Goal: Task Accomplishment & Management: Manage account settings

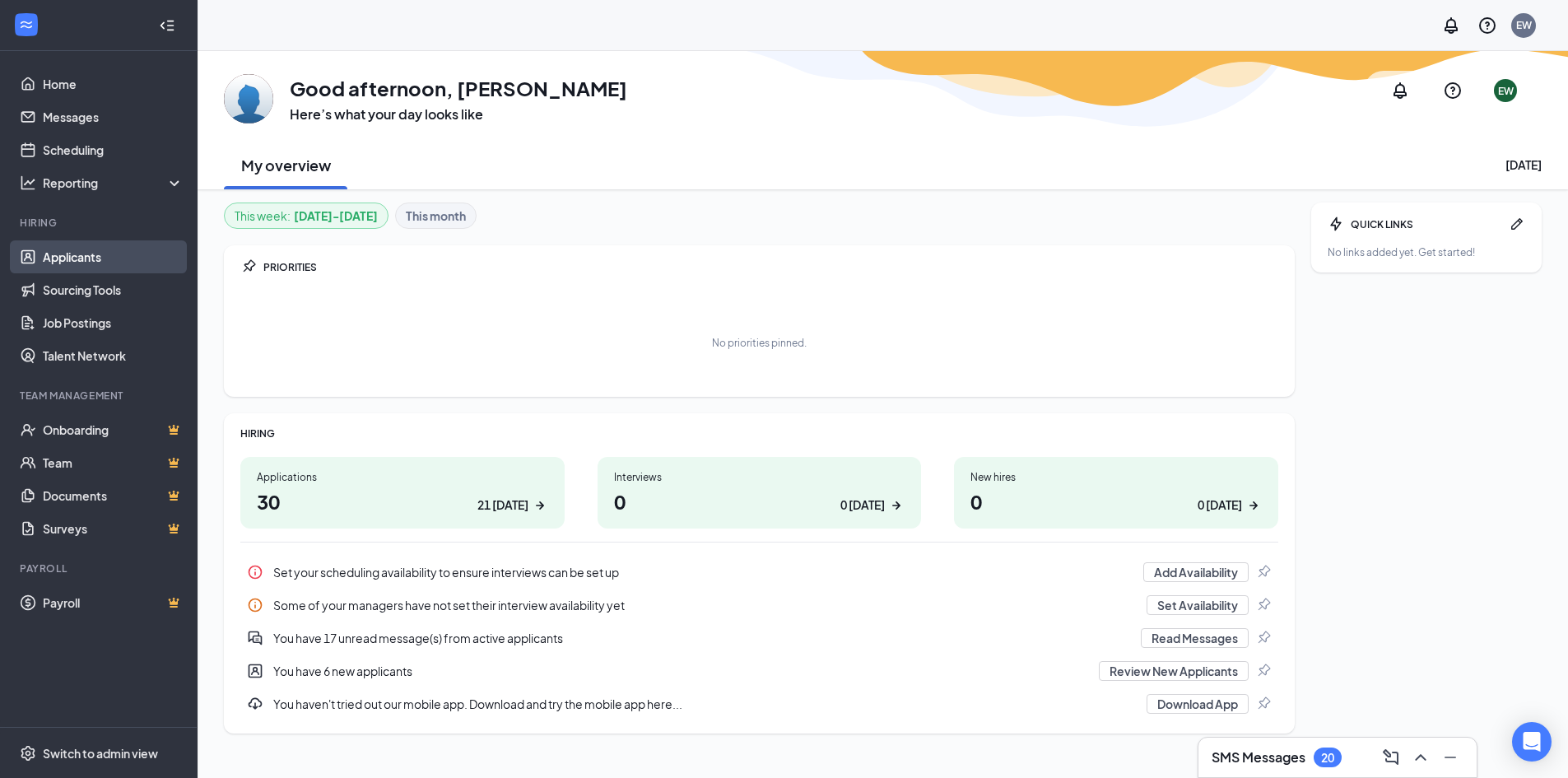
click at [84, 267] on link "Applicants" at bounding box center [114, 257] width 141 height 33
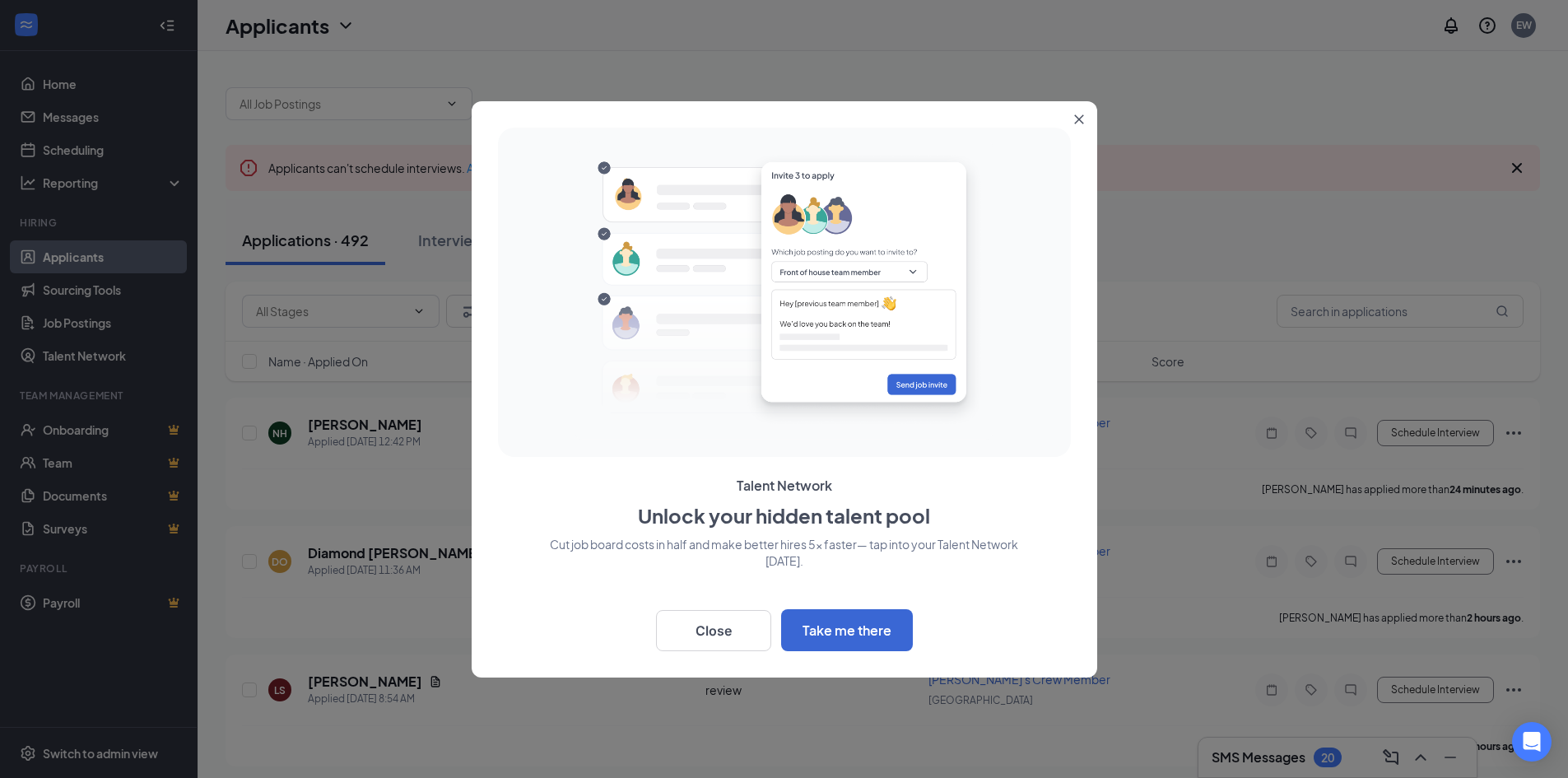
click at [1082, 117] on icon "Close" at bounding box center [1078, 119] width 9 height 9
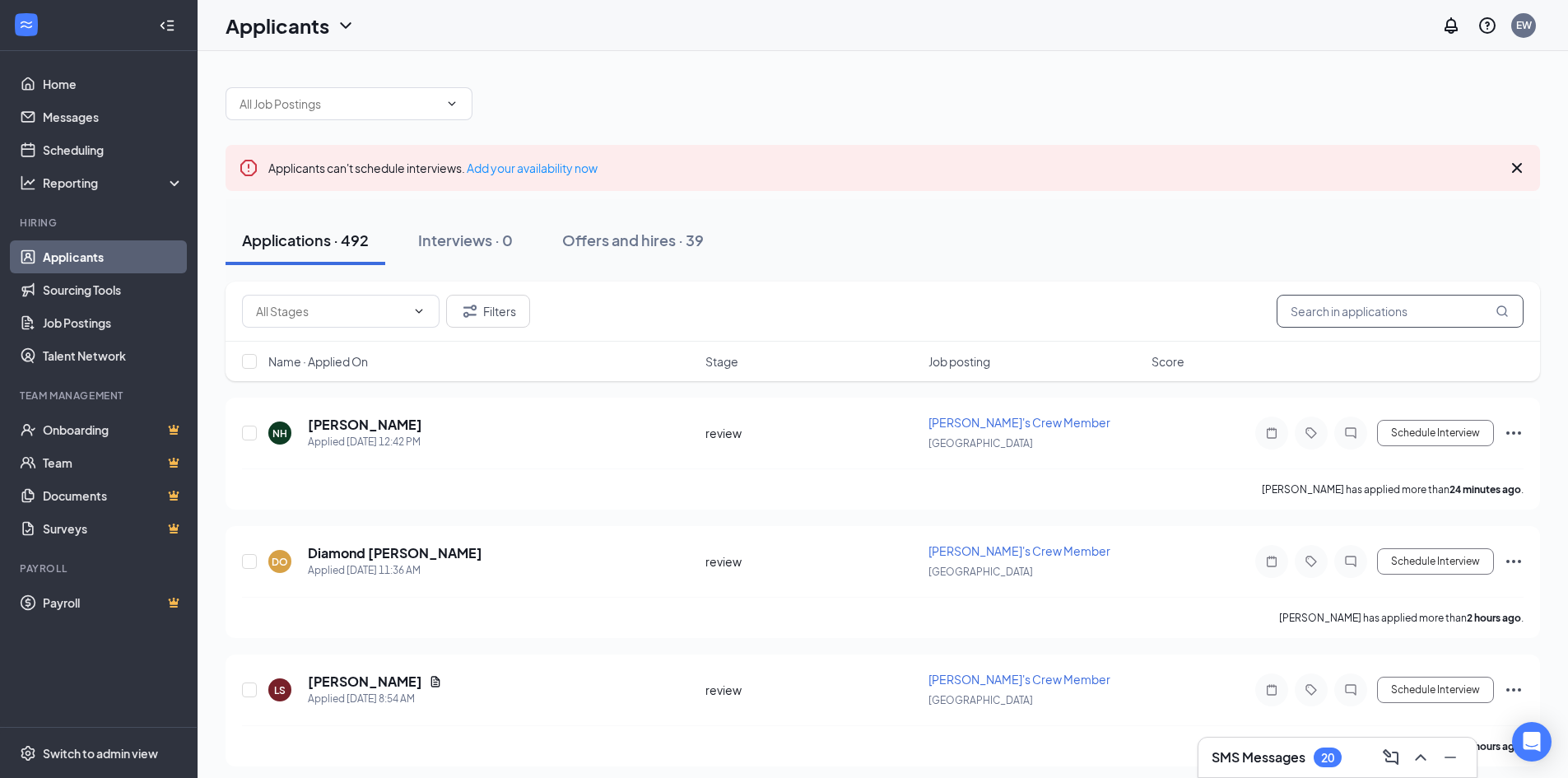
click at [1354, 316] on input "text" at bounding box center [1401, 312] width 247 height 33
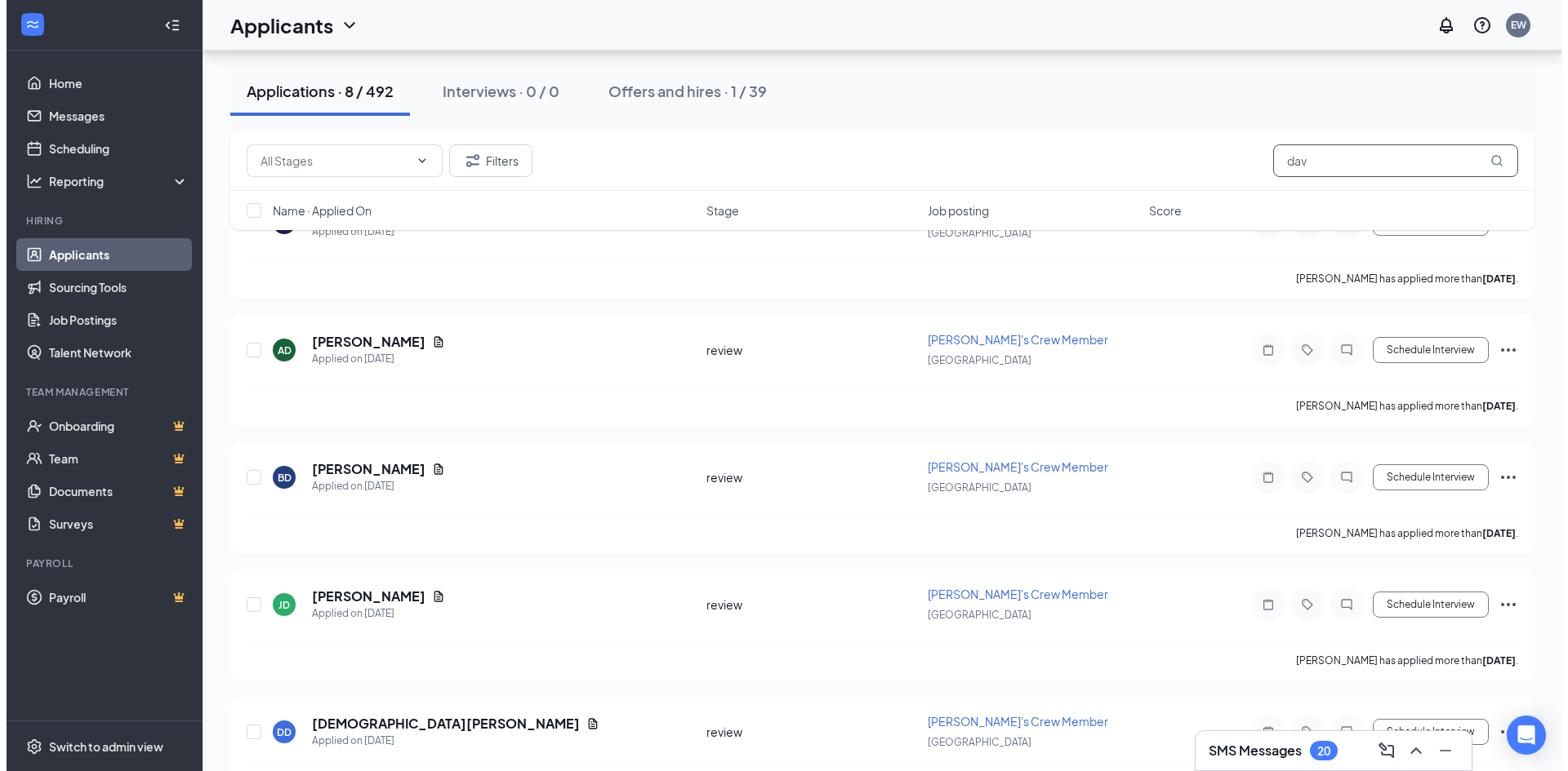
scroll to position [645, 0]
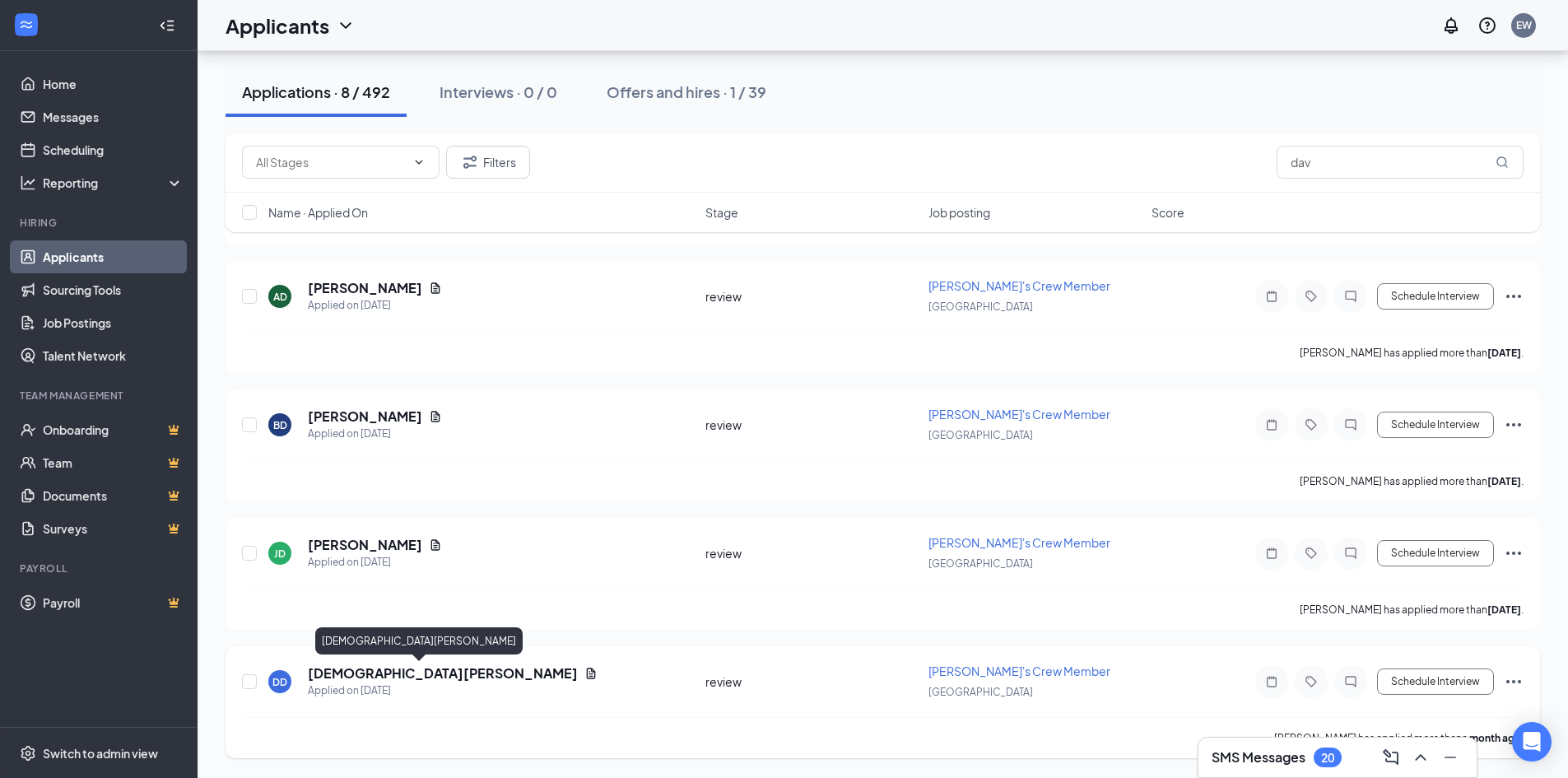
click at [370, 674] on h5 "[DEMOGRAPHIC_DATA][PERSON_NAME]" at bounding box center [443, 673] width 270 height 18
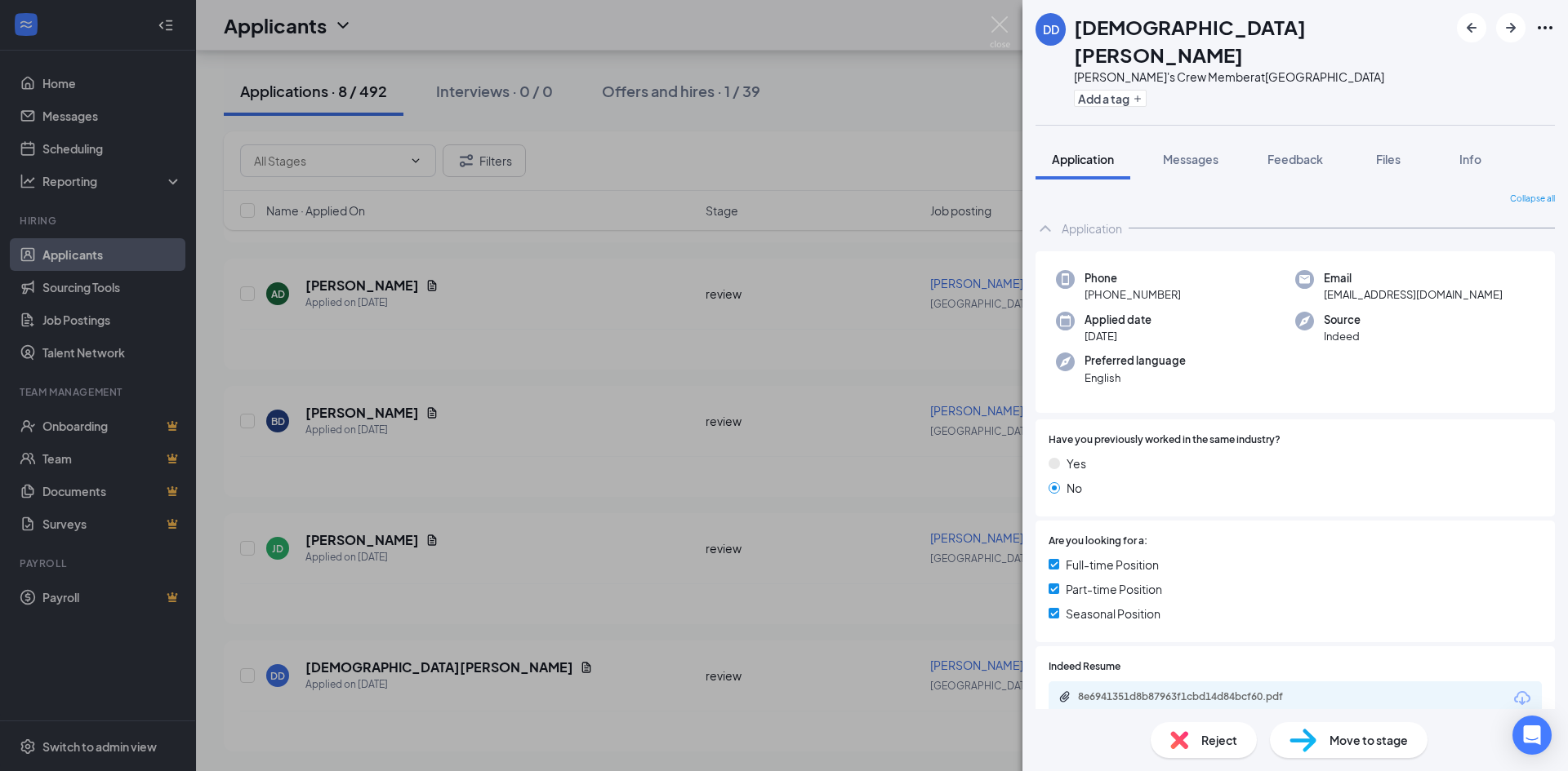
click at [623, 234] on div "DD [PERSON_NAME] Wendy's Crew Member at [GEOGRAPHIC_DATA] Add a tag Application…" at bounding box center [784, 386] width 1568 height 771
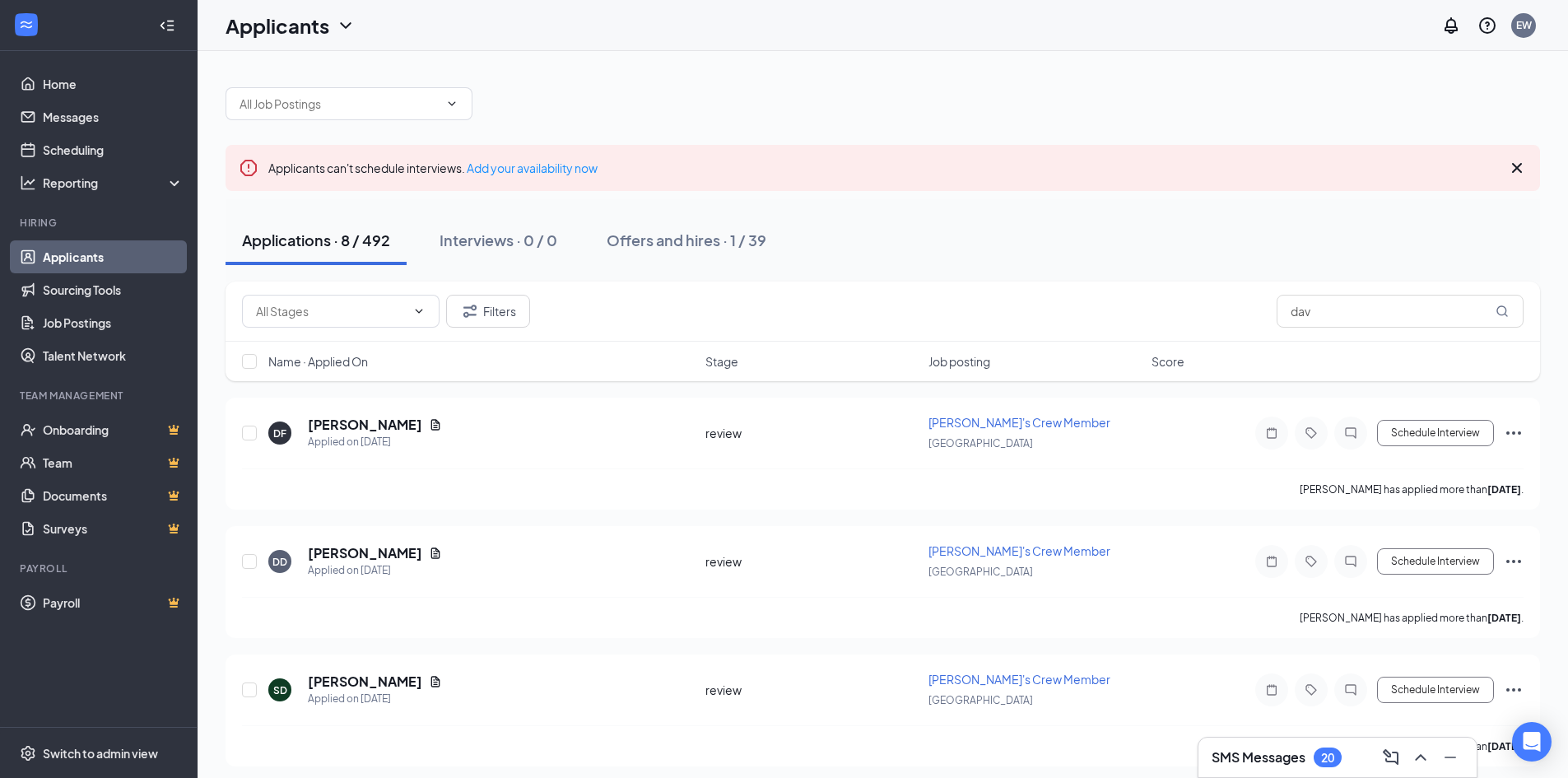
click at [692, 388] on div "Filters dav Name · Applied On Stage Job posting Score" at bounding box center [882, 340] width 1315 height 117
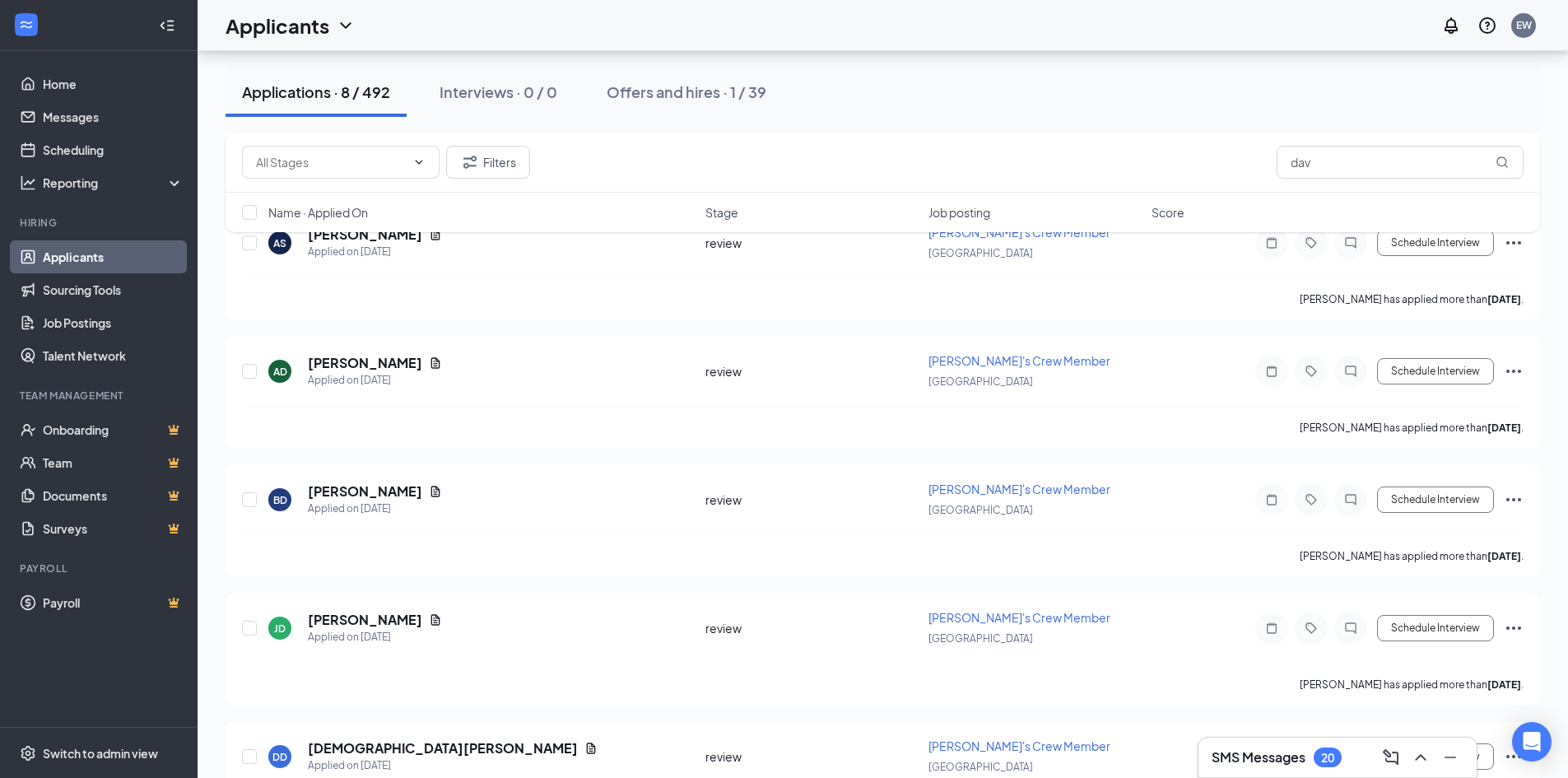
scroll to position [576, 0]
click at [1341, 168] on input "dav" at bounding box center [1401, 163] width 247 height 33
type input "d"
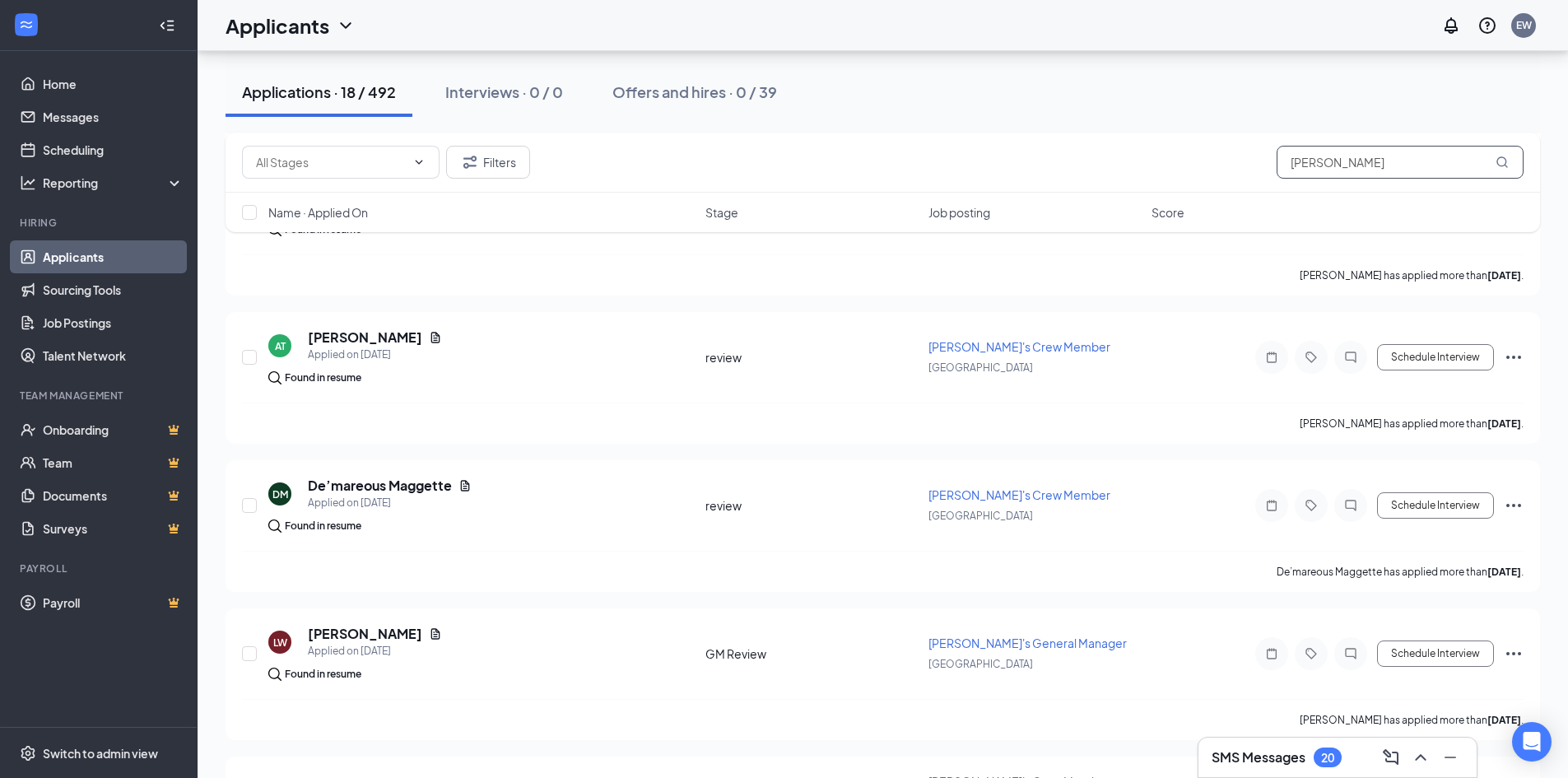
scroll to position [1565, 0]
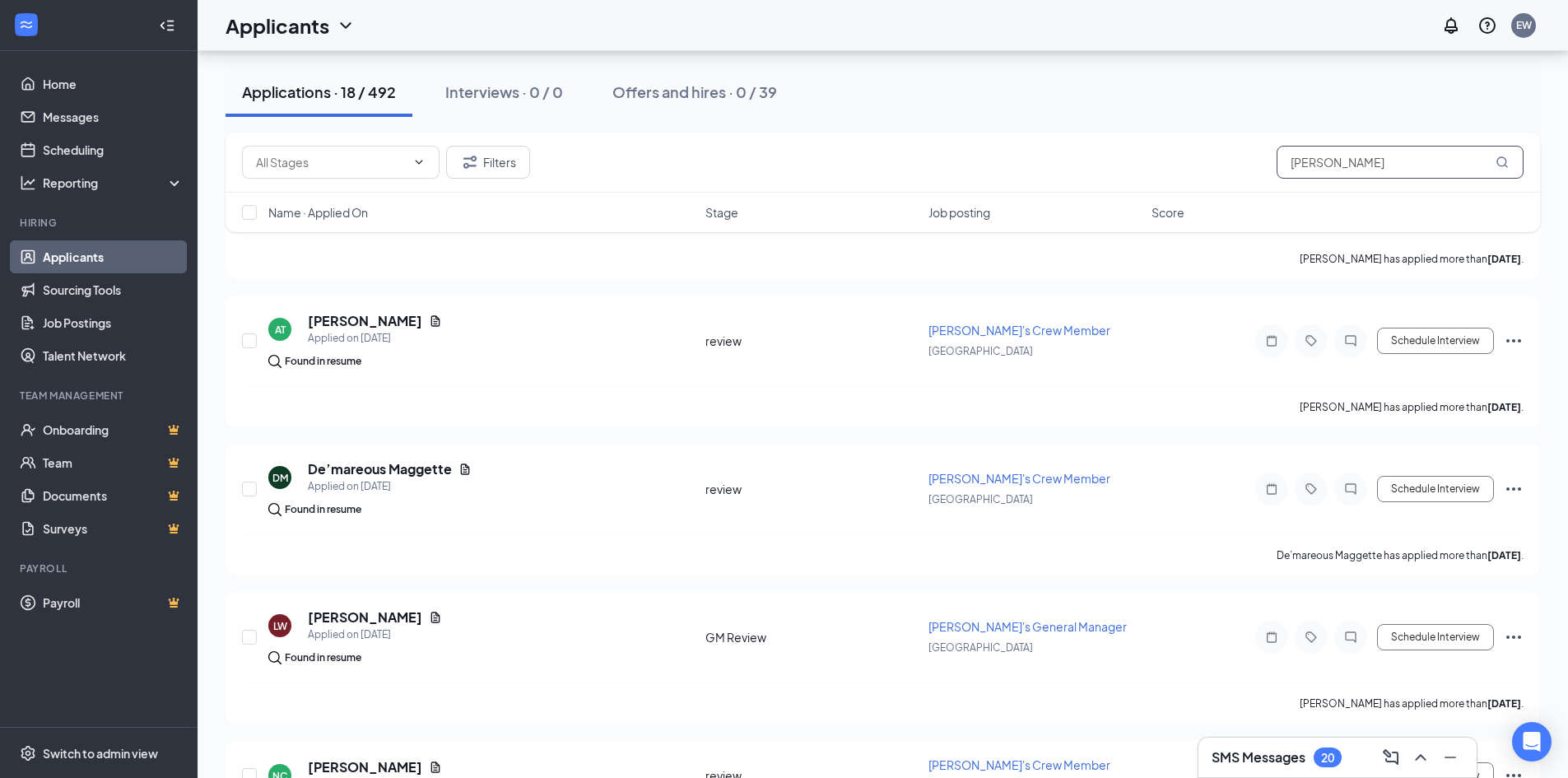
type input "[PERSON_NAME]"
click at [551, 289] on div "LS [PERSON_NAME] Applied [DATE] 8:54 AM Found in resume review [PERSON_NAME]'s …" at bounding box center [882, 139] width 1315 height 2613
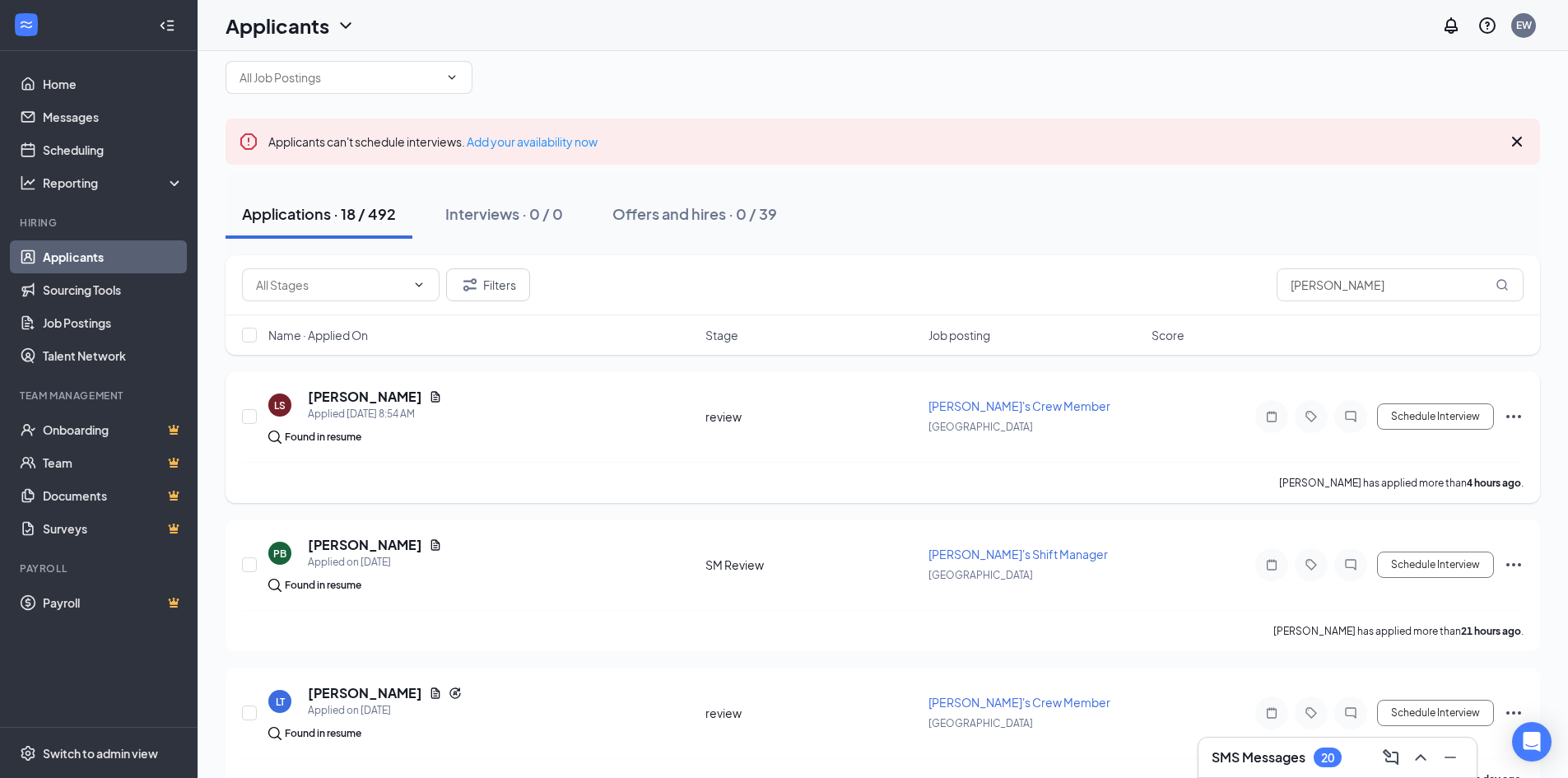
scroll to position [0, 0]
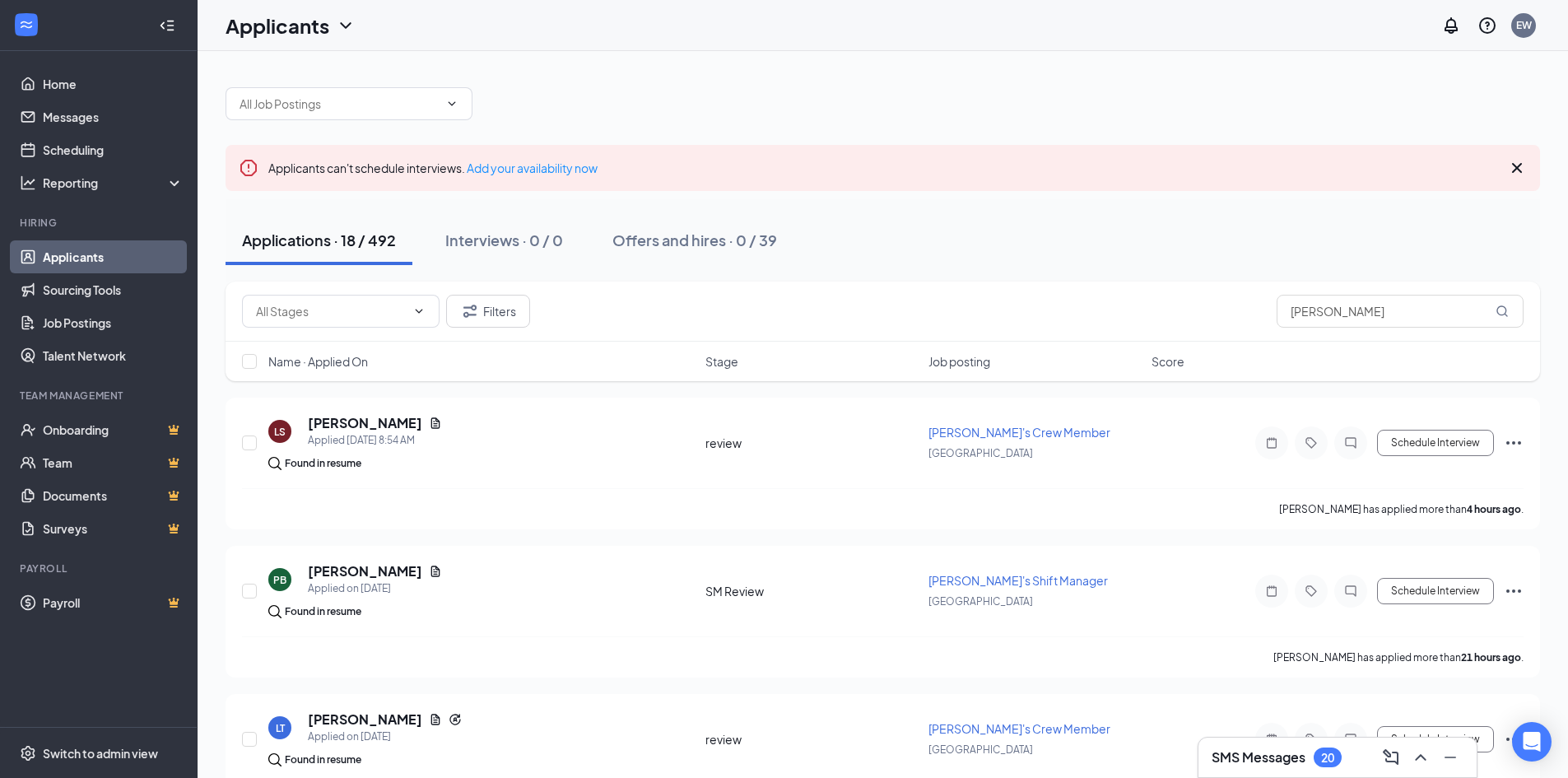
click at [576, 385] on div "Filters [PERSON_NAME] Name · Applied On Stage Job posting Score" at bounding box center [882, 340] width 1315 height 117
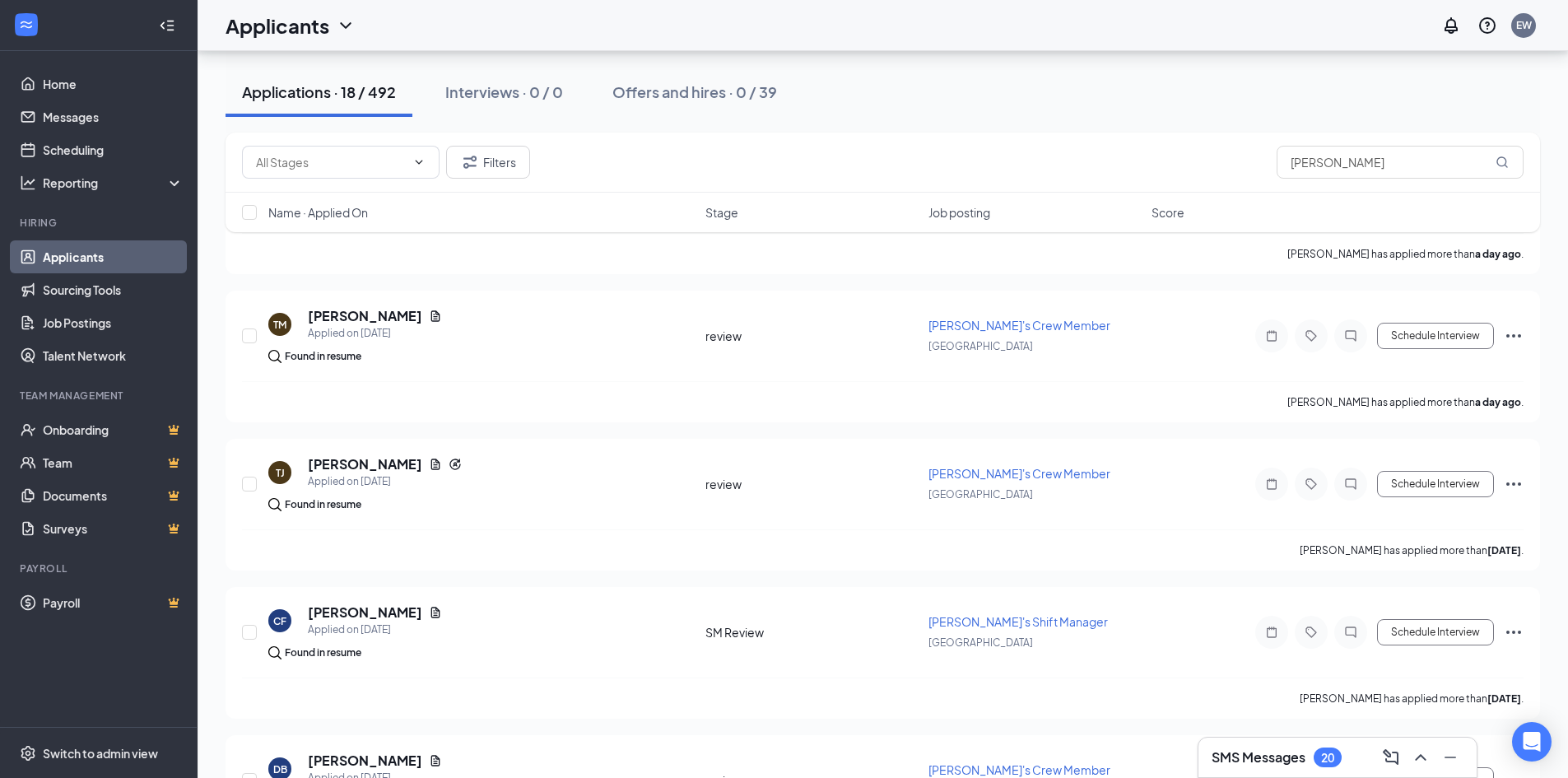
scroll to position [576, 0]
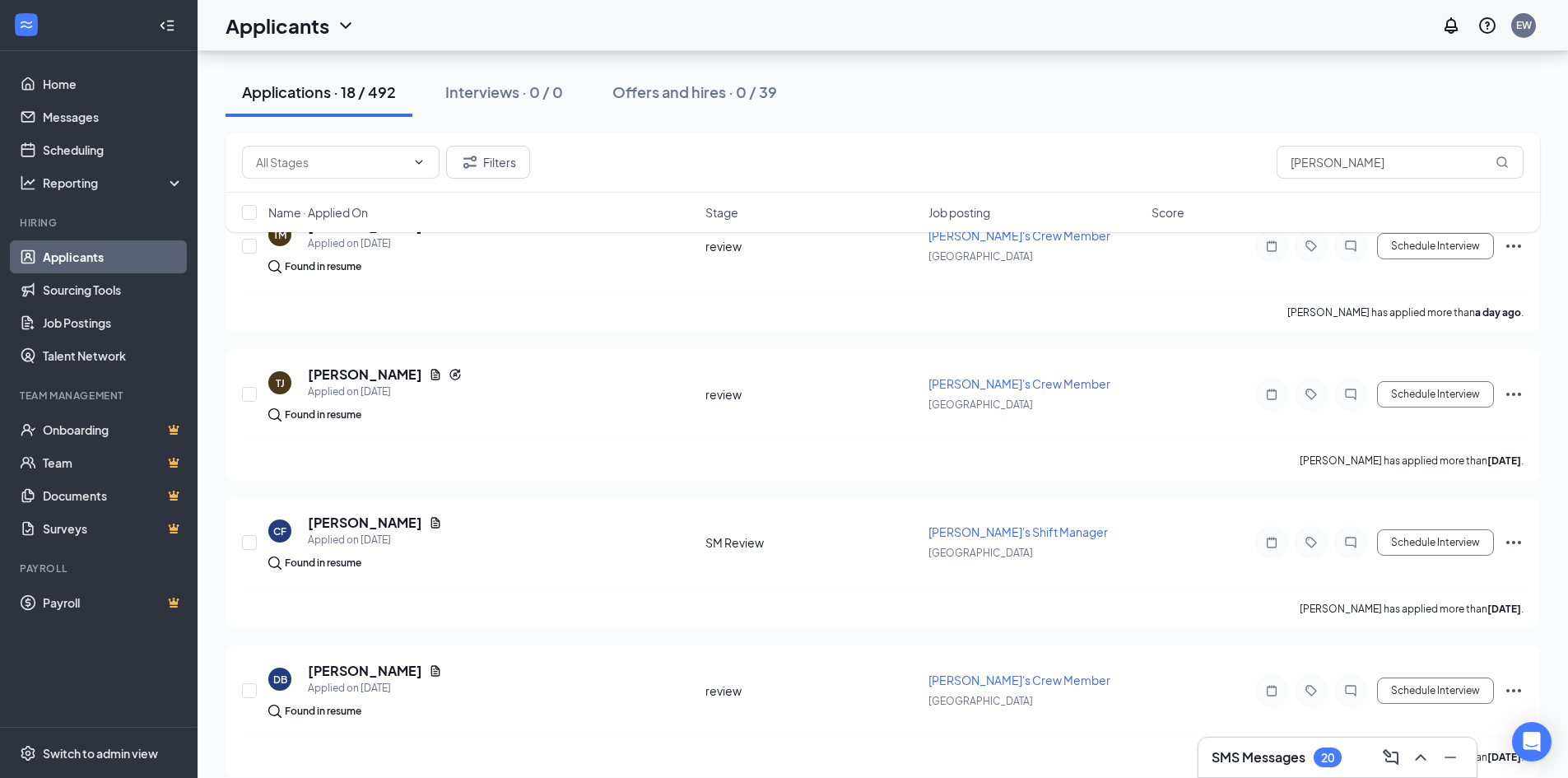
scroll to position [824, 0]
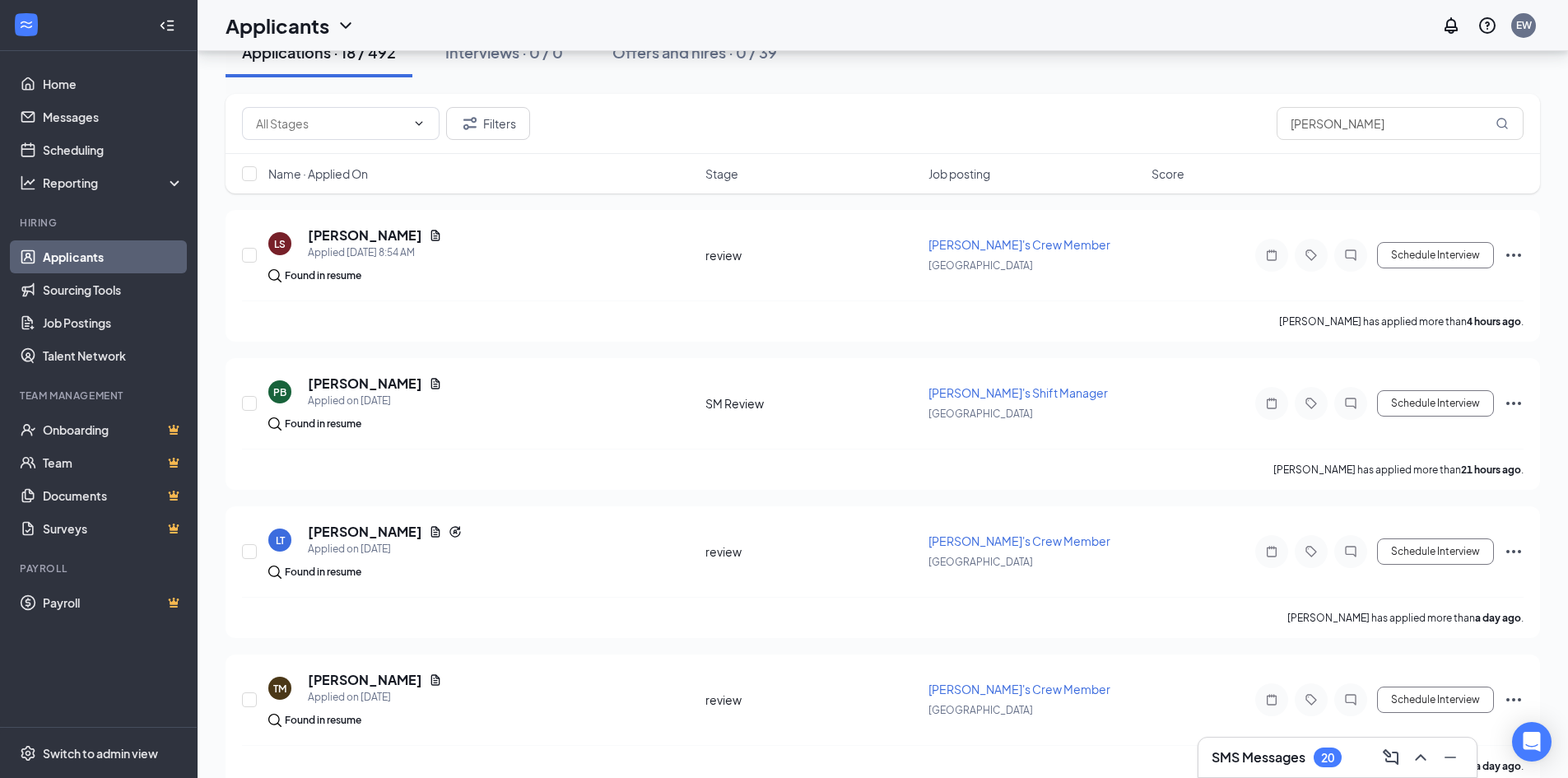
scroll to position [0, 0]
